Goal: Information Seeking & Learning: Learn about a topic

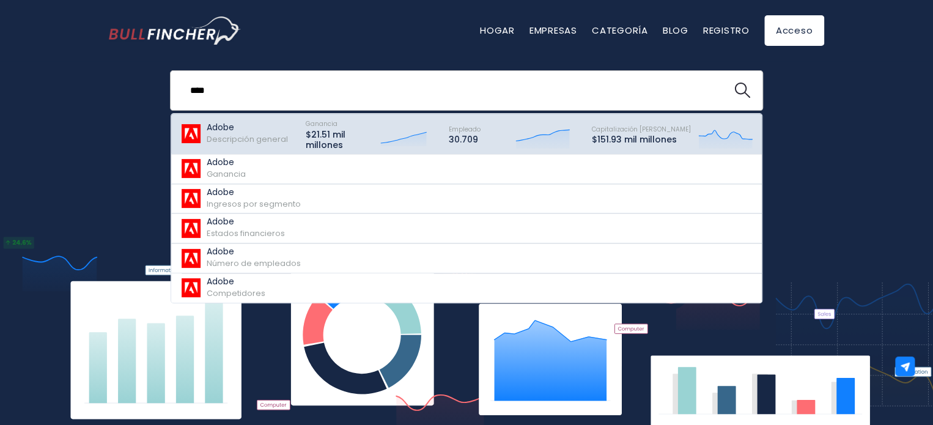
type input "****"
click at [221, 139] on font "Descripción general" at bounding box center [247, 139] width 81 height 12
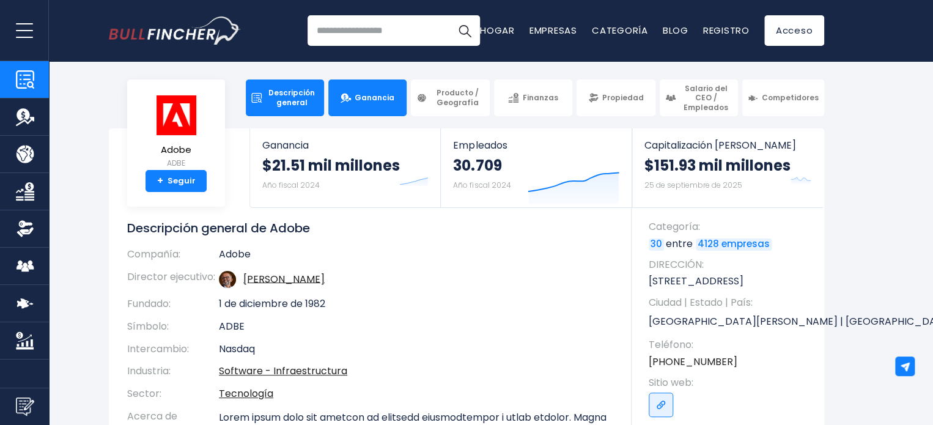
click at [376, 105] on link "Ganancia" at bounding box center [367, 98] width 78 height 37
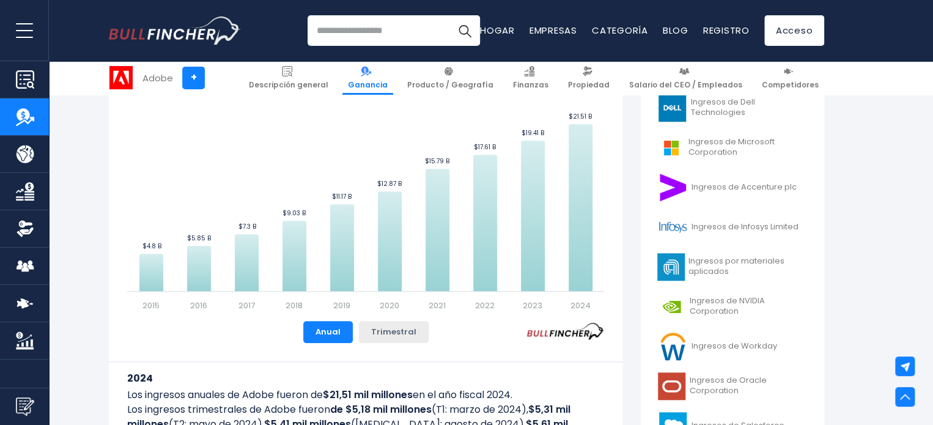
click at [392, 335] on font "Trimestral" at bounding box center [393, 332] width 45 height 12
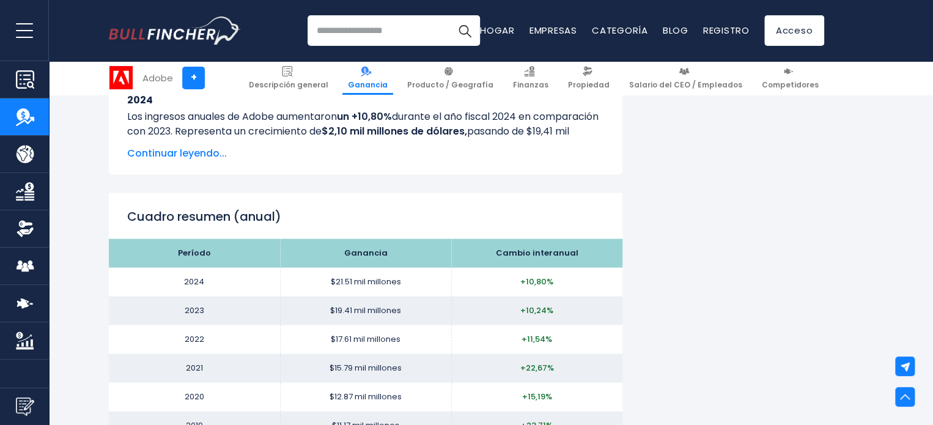
scroll to position [1091, 0]
click at [470, 81] on font "Producto / Geografía" at bounding box center [450, 85] width 86 height 10
